Goal: Communication & Community: Ask a question

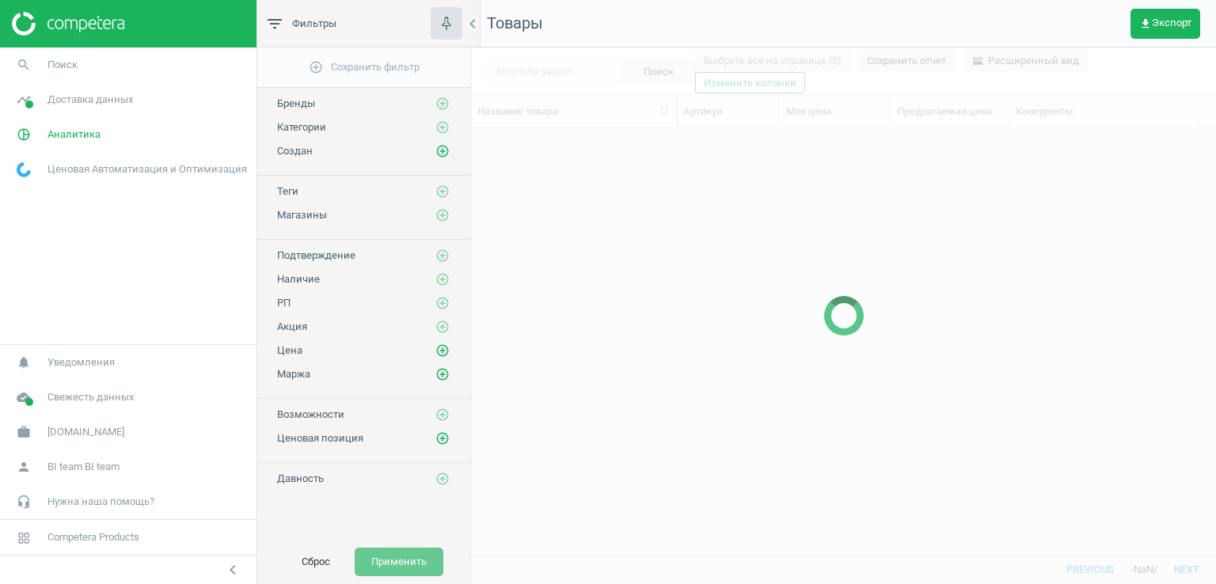
scroll to position [403, 733]
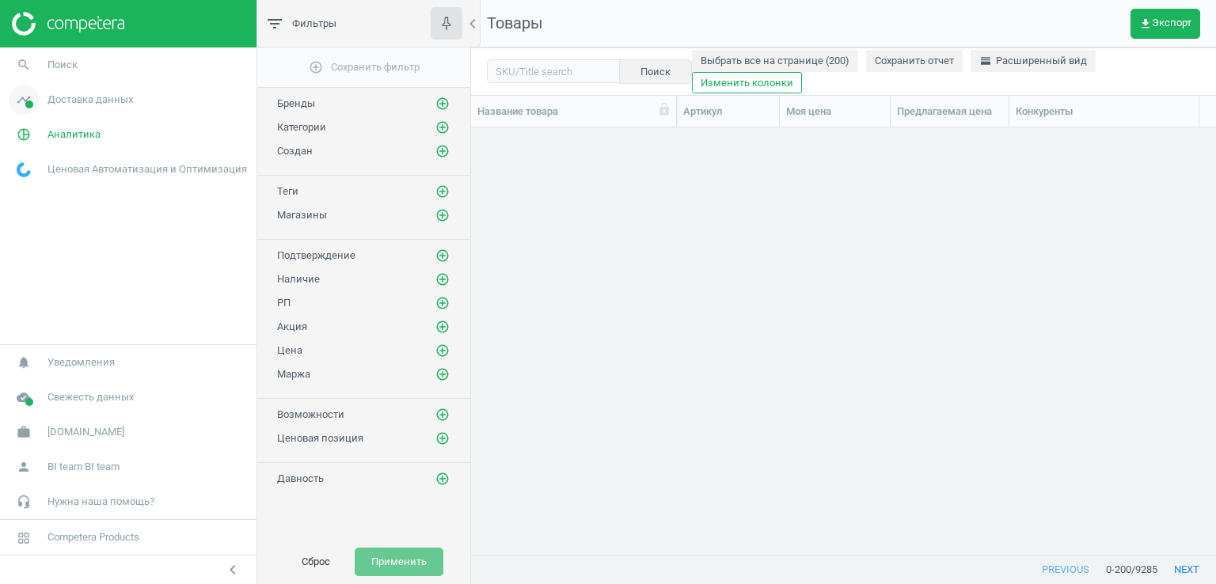
click at [123, 99] on span "Доставка данных" at bounding box center [89, 100] width 85 height 14
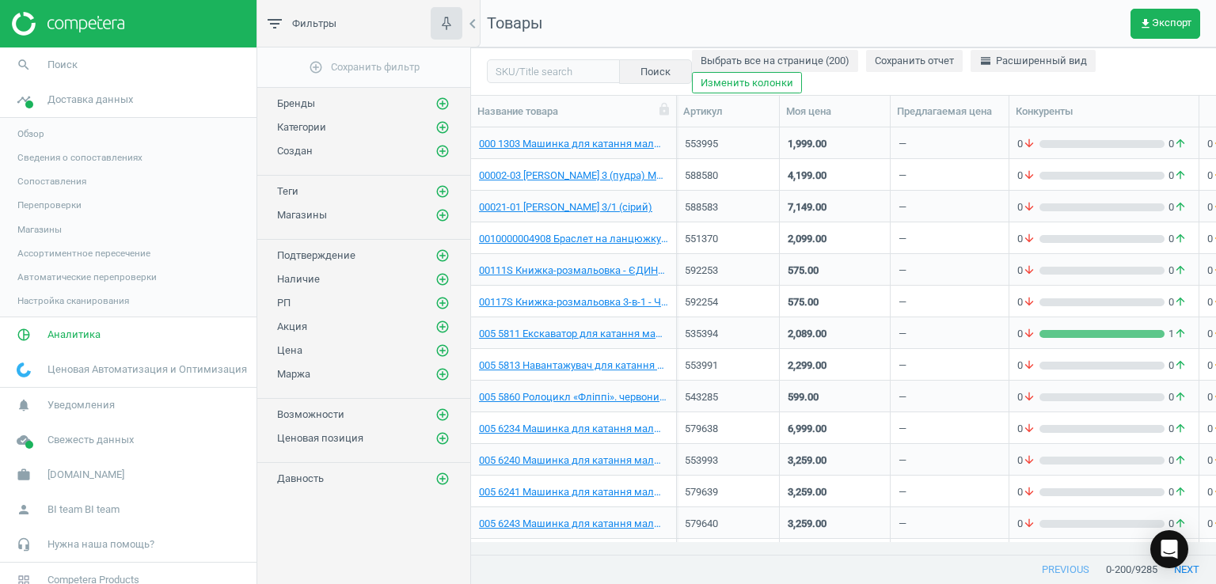
click at [50, 233] on span "Магазины" at bounding box center [39, 229] width 44 height 13
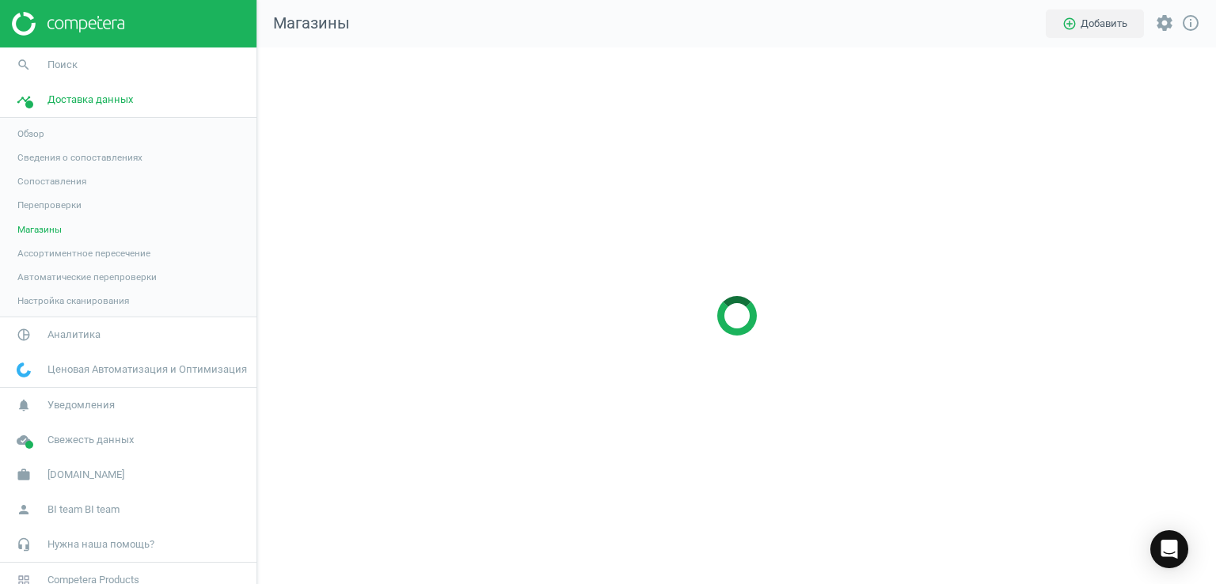
scroll to position [560, 982]
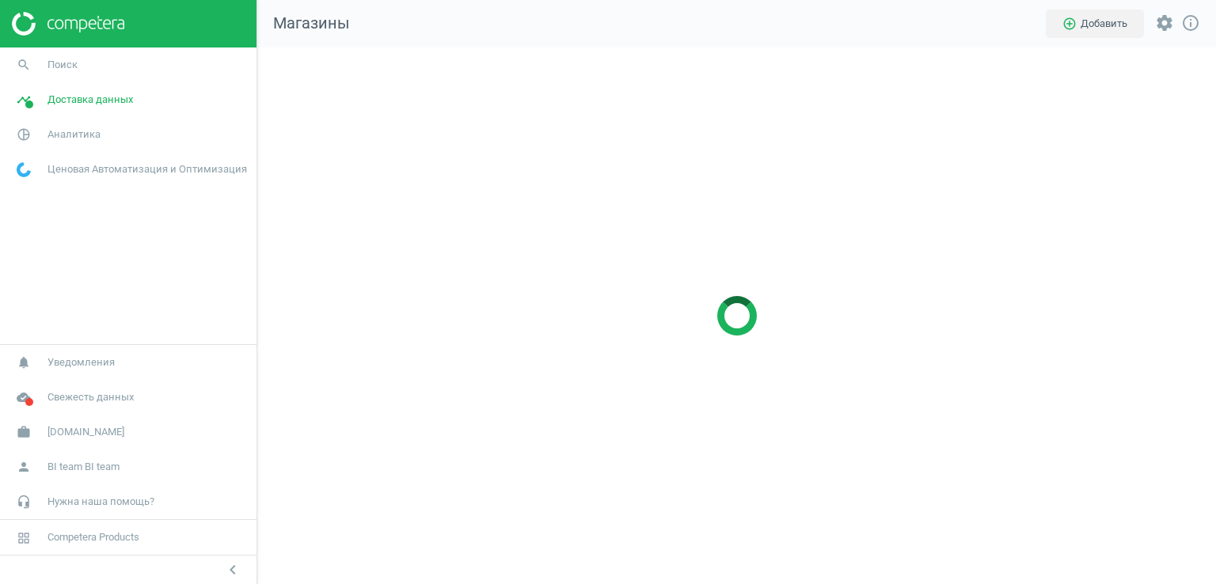
scroll to position [560, 982]
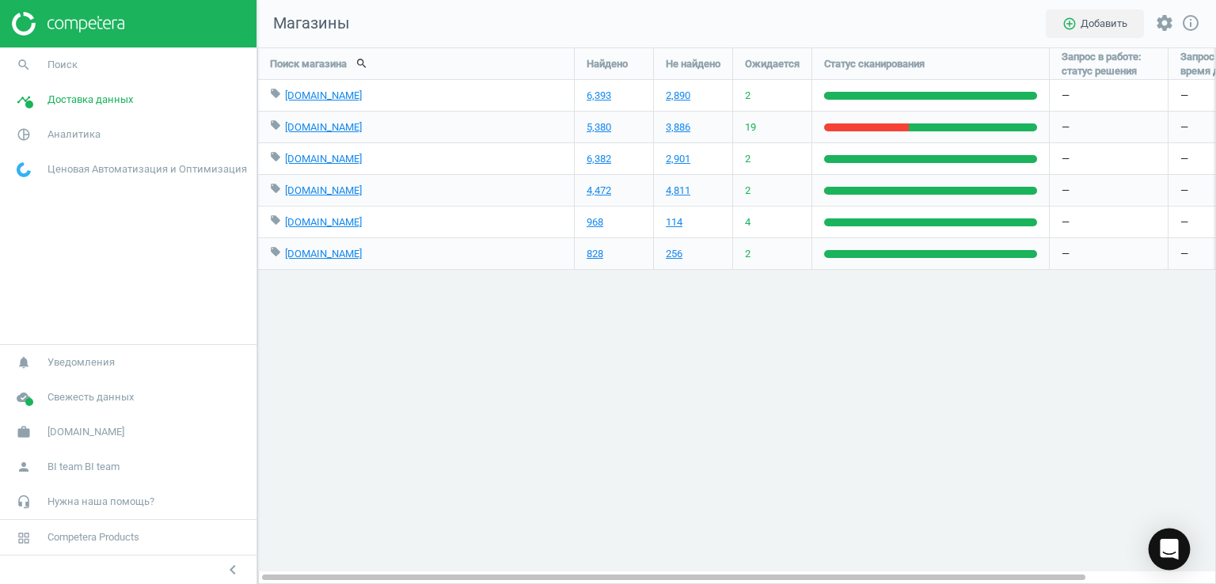
click at [1178, 548] on div "Open Intercom Messenger" at bounding box center [1169, 550] width 42 height 42
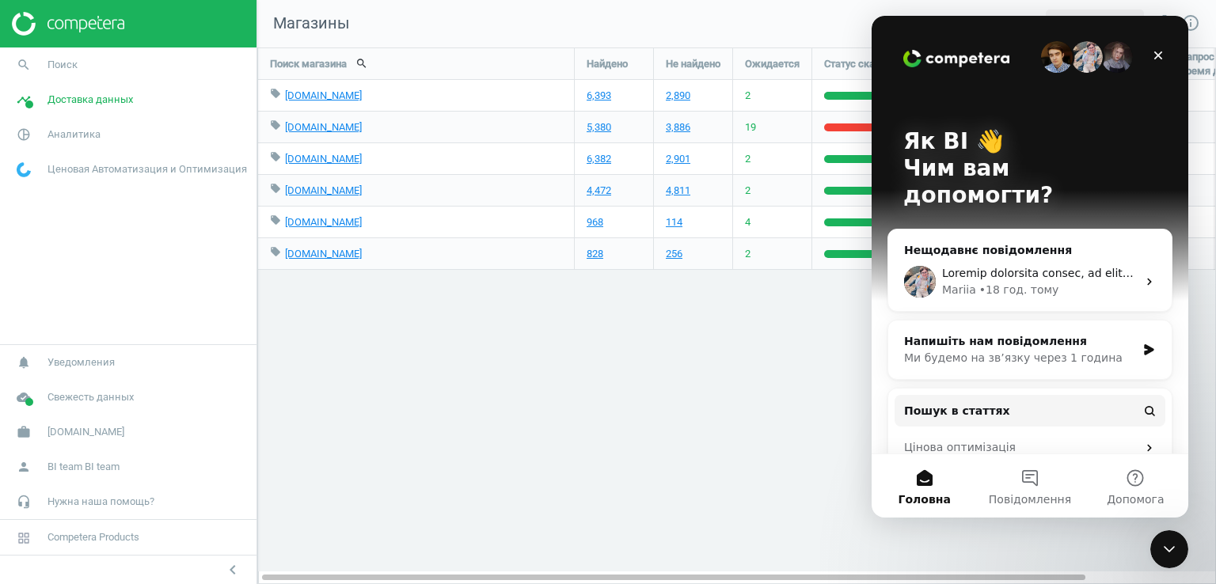
scroll to position [0, 0]
click at [1041, 475] on button "Повідомлення" at bounding box center [1029, 485] width 105 height 63
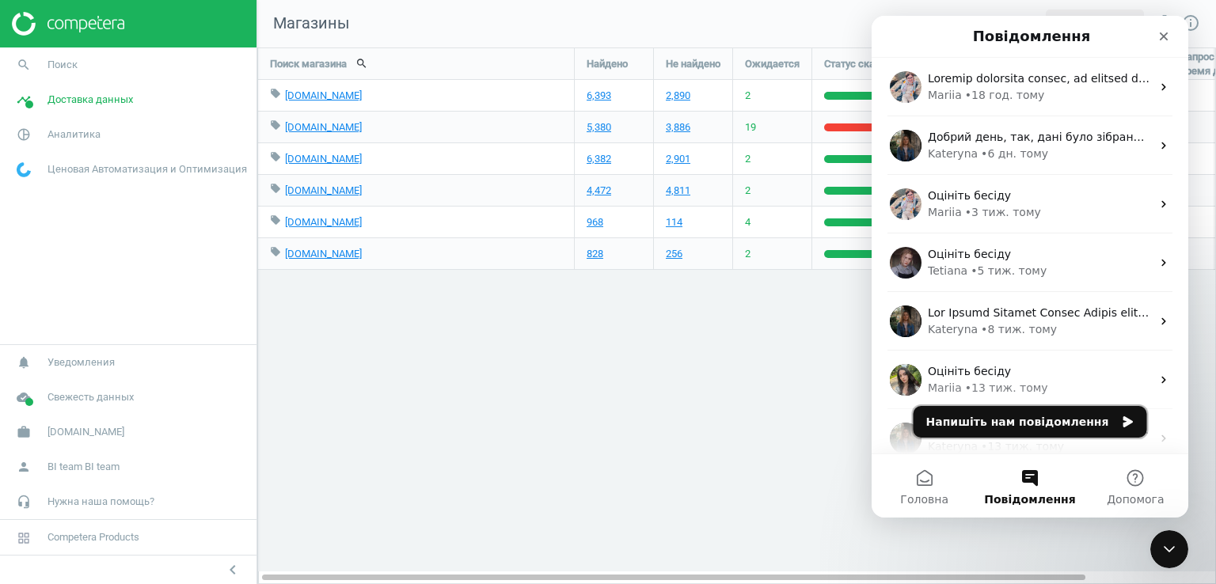
click at [1040, 417] on button "Напишіть нам повідомлення" at bounding box center [1029, 422] width 233 height 32
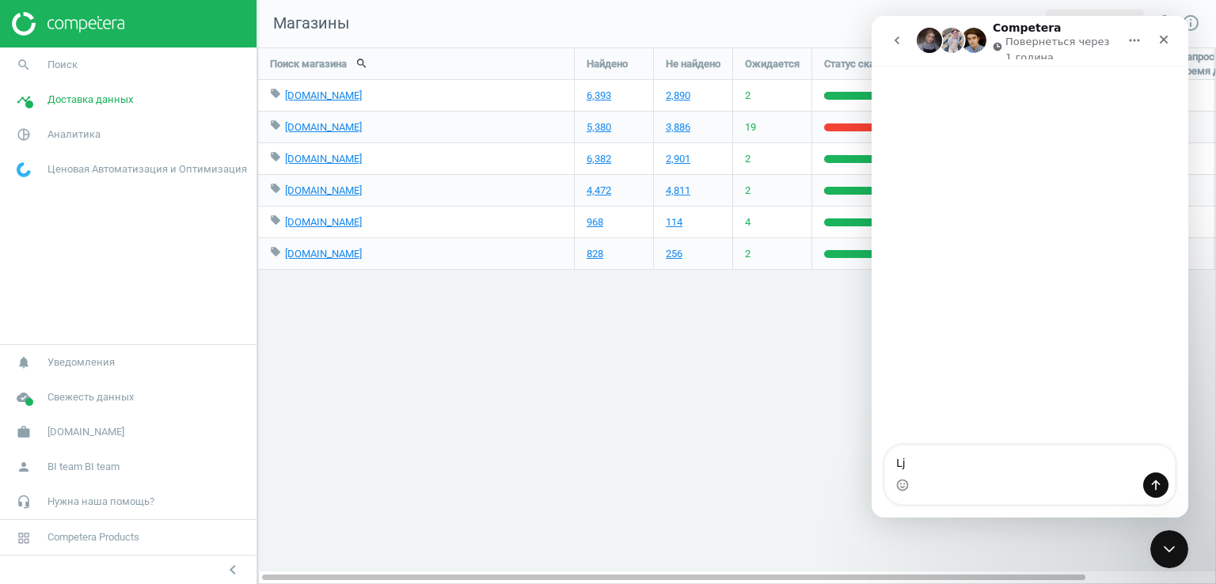
type textarea "L"
type textarea "Добрий день. Сьогодні проблематика збору даних Антошки така сама як і вчора?"
